Goal: Information Seeking & Learning: Find contact information

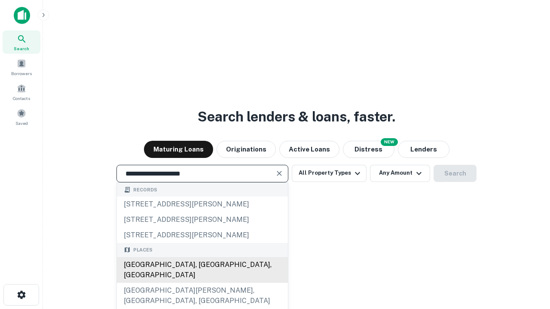
click at [202, 283] on div "[GEOGRAPHIC_DATA], [GEOGRAPHIC_DATA], [GEOGRAPHIC_DATA]" at bounding box center [202, 270] width 171 height 26
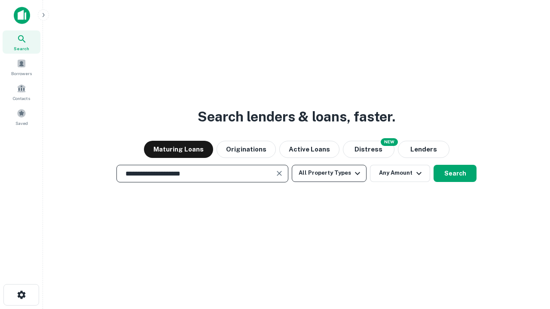
type input "**********"
click at [329, 173] on button "All Property Types" at bounding box center [329, 173] width 75 height 17
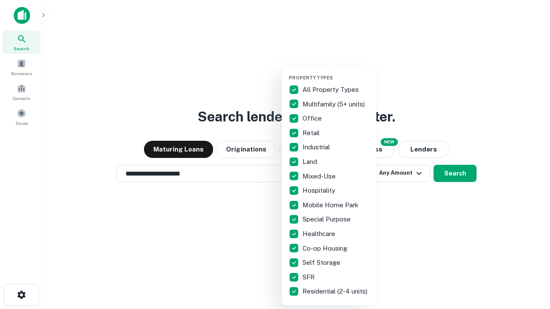
click at [336, 72] on button "button" at bounding box center [336, 72] width 94 height 0
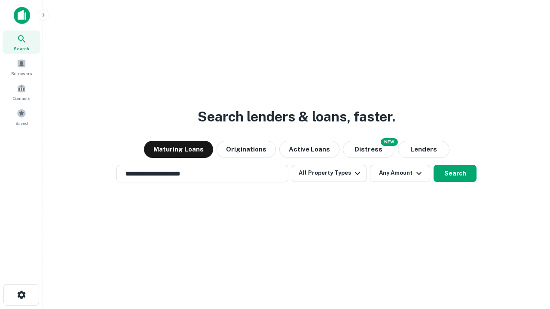
scroll to position [13, 0]
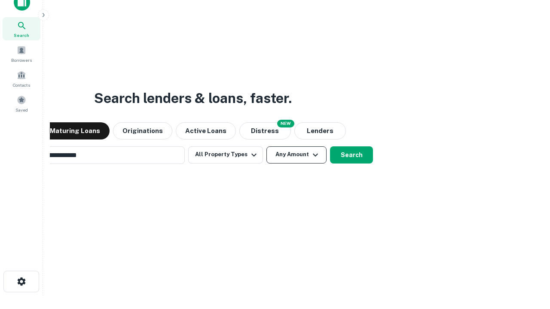
click at [266, 146] on button "Any Amount" at bounding box center [296, 154] width 60 height 17
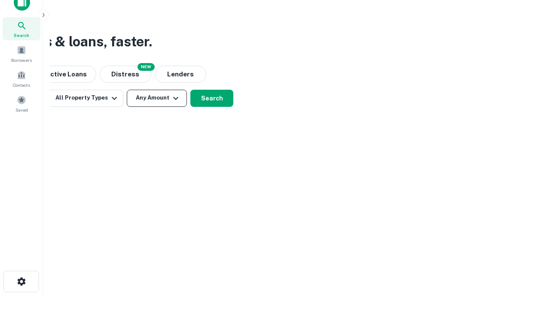
scroll to position [14, 0]
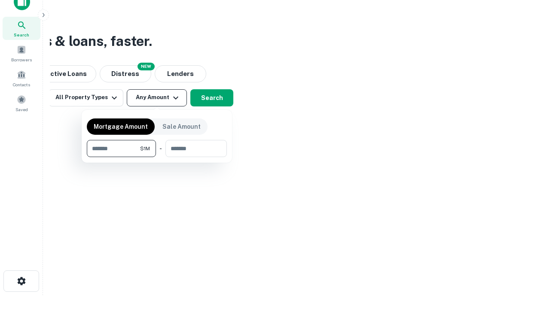
type input "*******"
click at [157, 157] on button "button" at bounding box center [157, 157] width 140 height 0
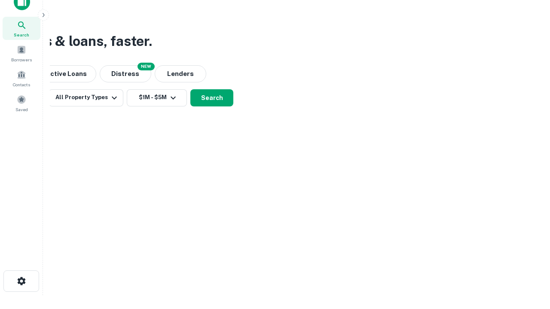
scroll to position [13, 0]
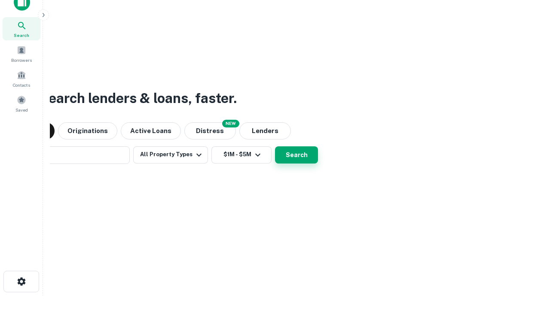
click at [275, 146] on button "Search" at bounding box center [296, 154] width 43 height 17
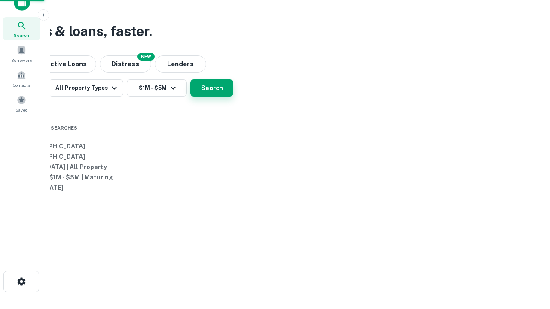
scroll to position [14, 0]
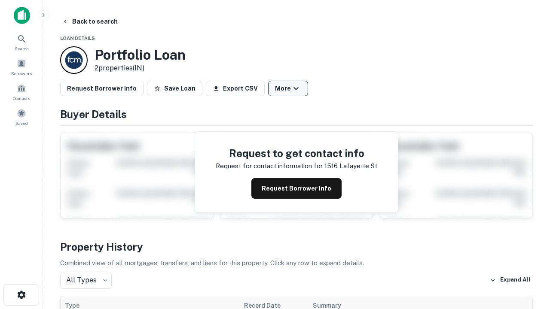
click at [288, 88] on button "More" at bounding box center [288, 88] width 40 height 15
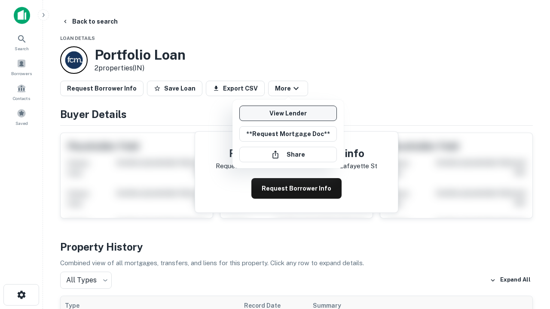
click at [288, 113] on link "View Lender" at bounding box center [287, 113] width 97 height 15
